Goal: Information Seeking & Learning: Learn about a topic

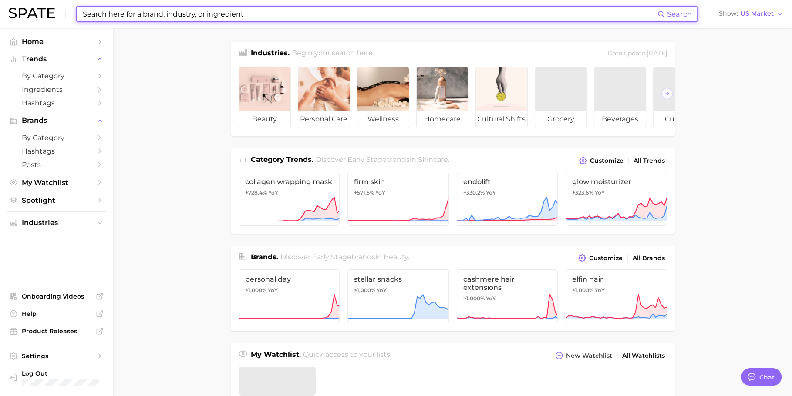
click at [417, 17] on input at bounding box center [369, 14] width 575 height 15
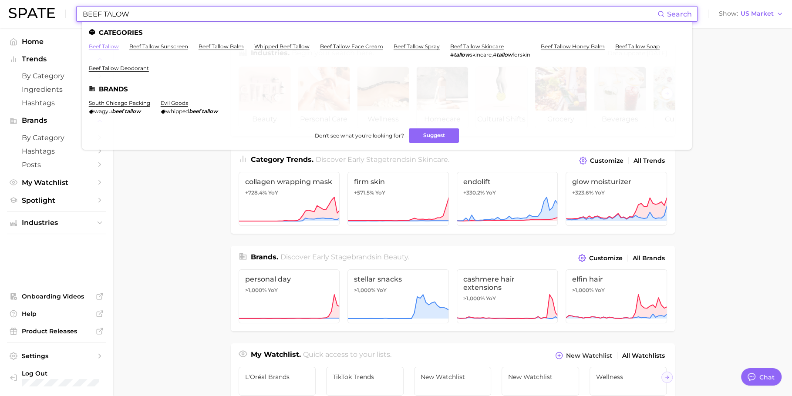
type input "BEEF TALOW"
click at [101, 44] on link "beef tallow" at bounding box center [104, 46] width 30 height 7
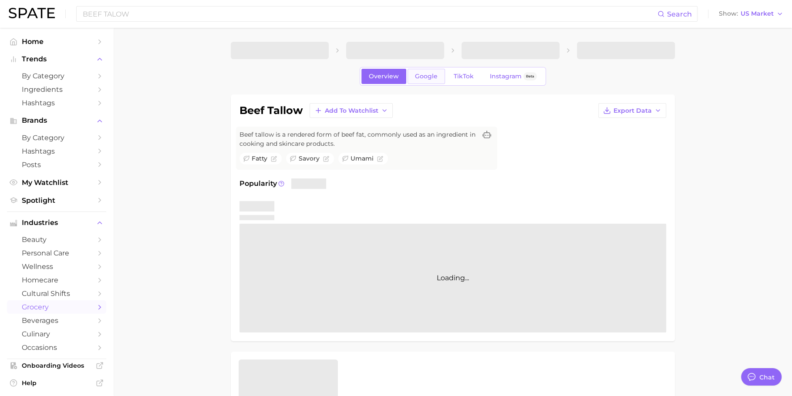
type textarea "x"
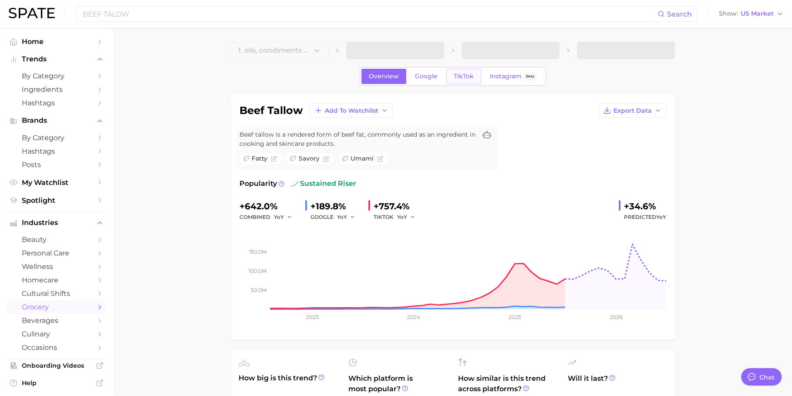
click at [463, 80] on link "TikTok" at bounding box center [463, 76] width 35 height 15
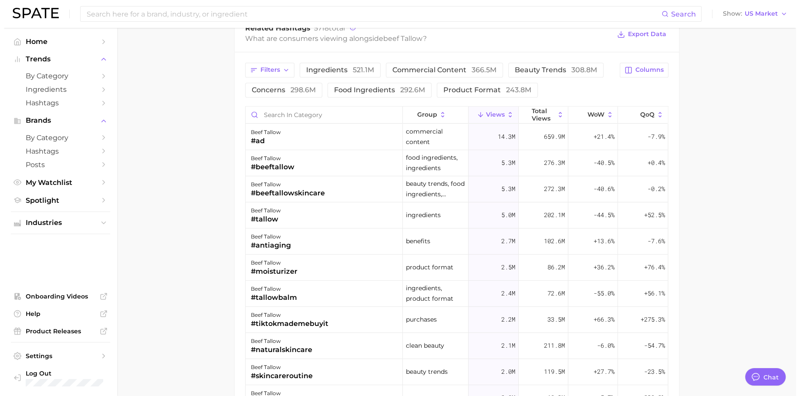
scroll to position [718, 0]
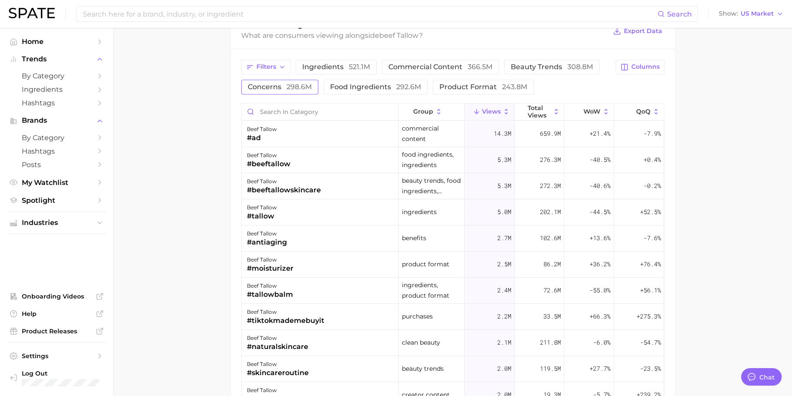
click at [276, 84] on span "concerns 298.6m" at bounding box center [280, 87] width 64 height 7
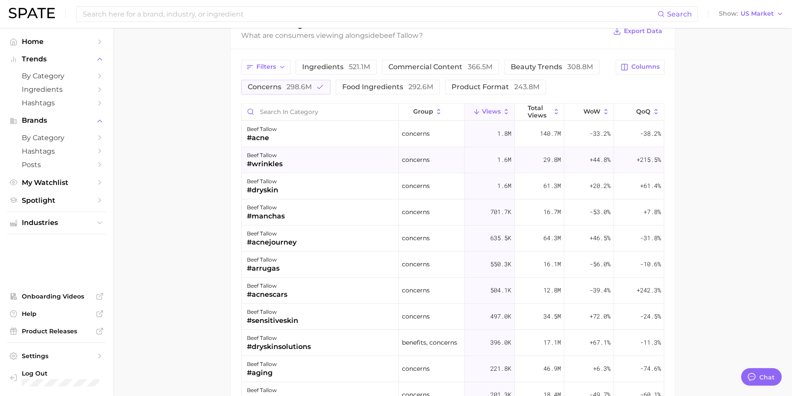
click at [281, 160] on div "#wrinkles" at bounding box center [265, 164] width 36 height 10
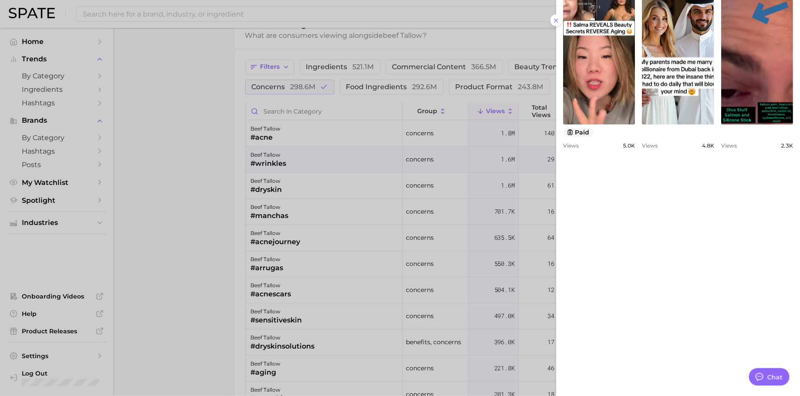
scroll to position [554, 0]
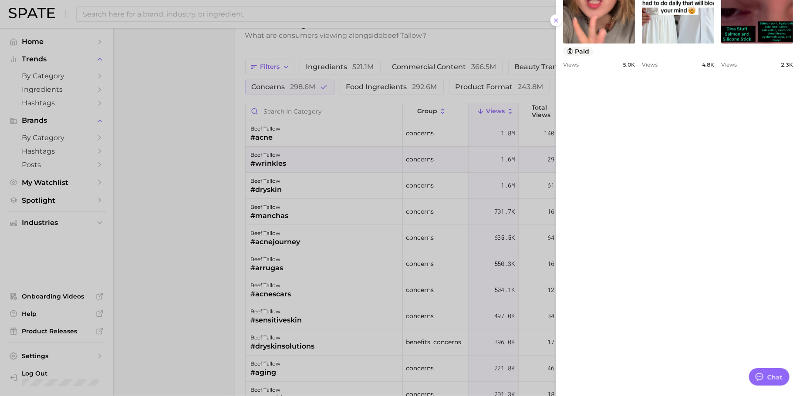
click at [413, 230] on div at bounding box center [400, 198] width 800 height 396
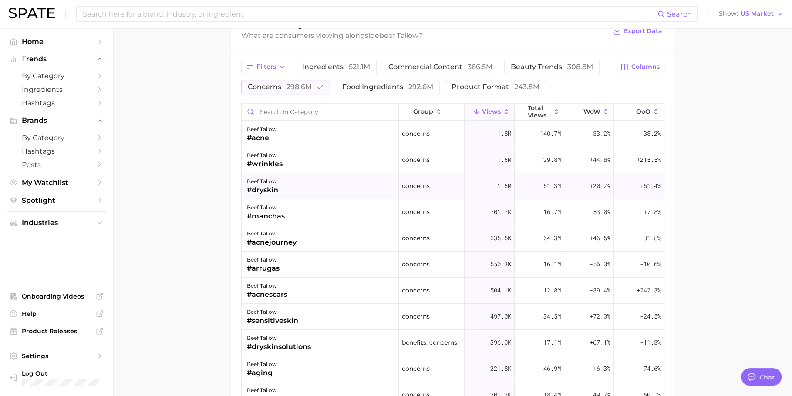
click at [352, 173] on div "beef tallow #dryskin" at bounding box center [320, 186] width 157 height 26
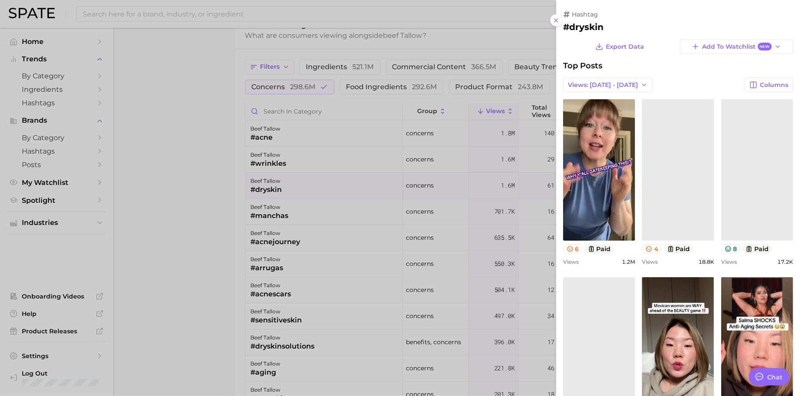
scroll to position [0, 0]
click at [311, 114] on div at bounding box center [400, 198] width 800 height 396
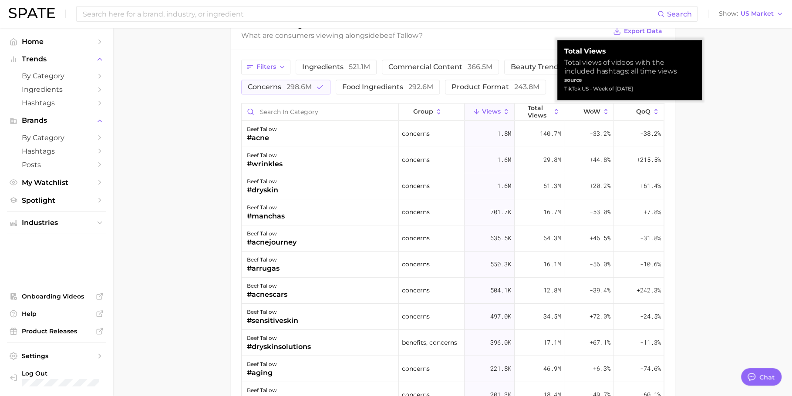
drag, startPoint x: 616, startPoint y: 91, endPoint x: 654, endPoint y: 91, distance: 37.9
click at [654, 91] on div "TikTok US - Week of Aug 17, 2025" at bounding box center [629, 88] width 131 height 9
drag, startPoint x: 617, startPoint y: 90, endPoint x: 653, endPoint y: 90, distance: 36.1
click at [653, 90] on div "TikTok US - Week of Aug 17, 2025" at bounding box center [629, 88] width 131 height 9
copy div "Aug 17, 2025"
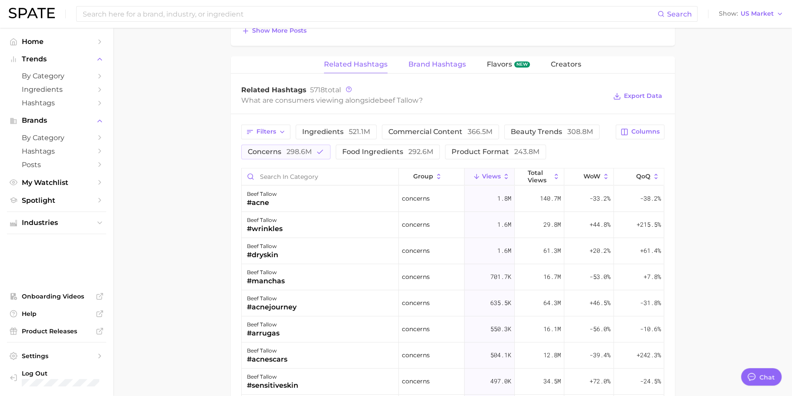
click at [431, 66] on button "Brand Hashtags" at bounding box center [436, 64] width 57 height 17
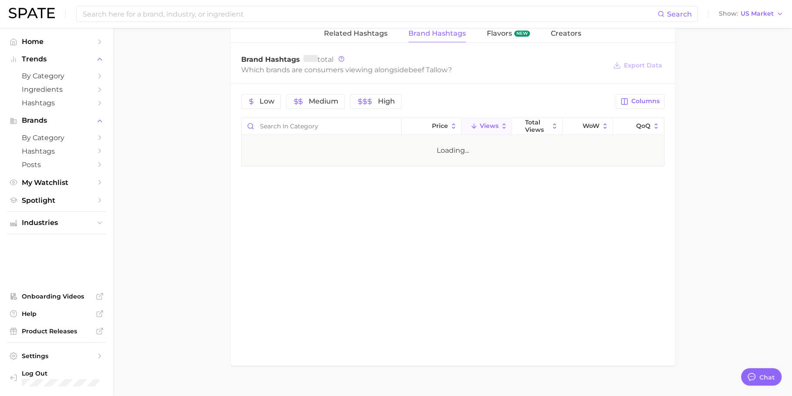
scroll to position [695, 0]
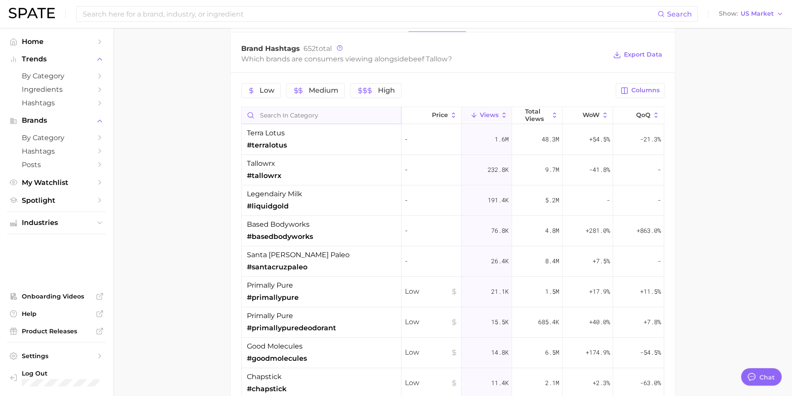
click at [303, 114] on input "Search in category" at bounding box center [321, 115] width 159 height 17
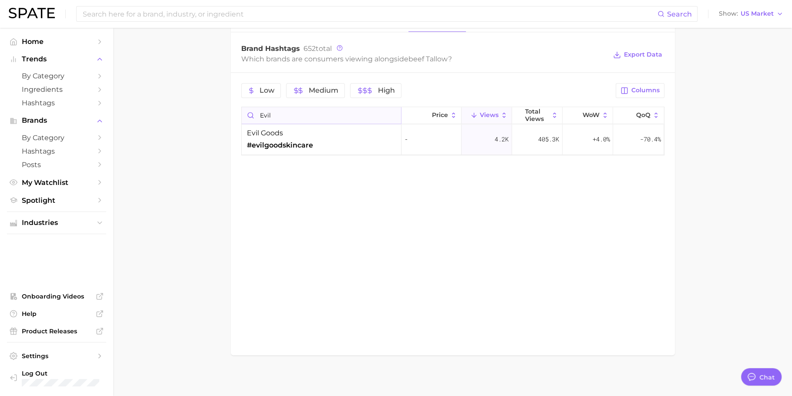
click at [302, 113] on input "evil" at bounding box center [321, 115] width 159 height 17
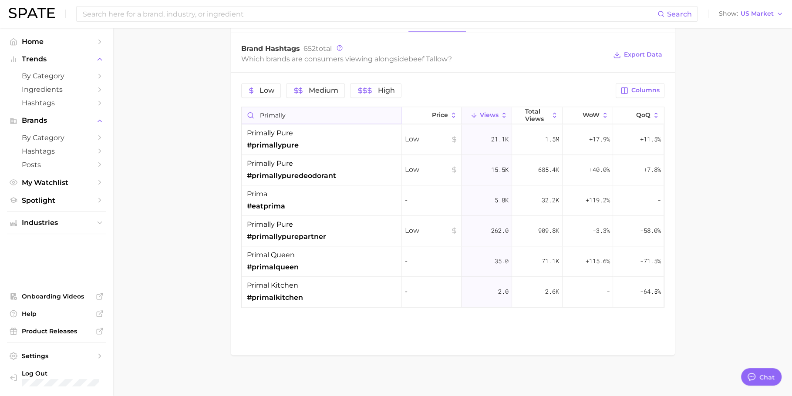
click at [302, 111] on input "primally" at bounding box center [321, 115] width 159 height 17
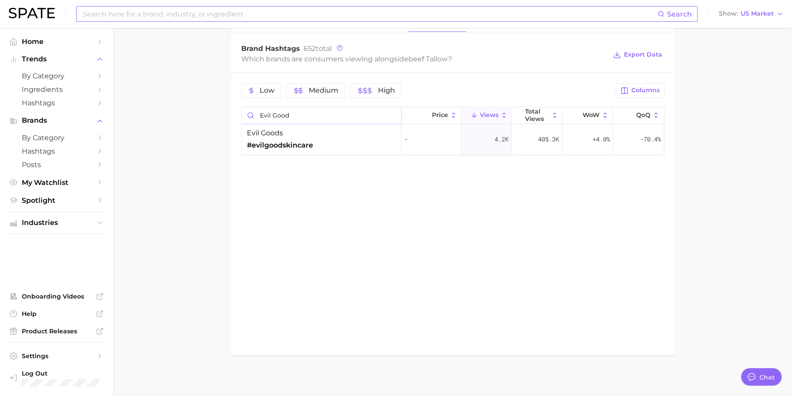
type input "evil good"
